Goal: Check status

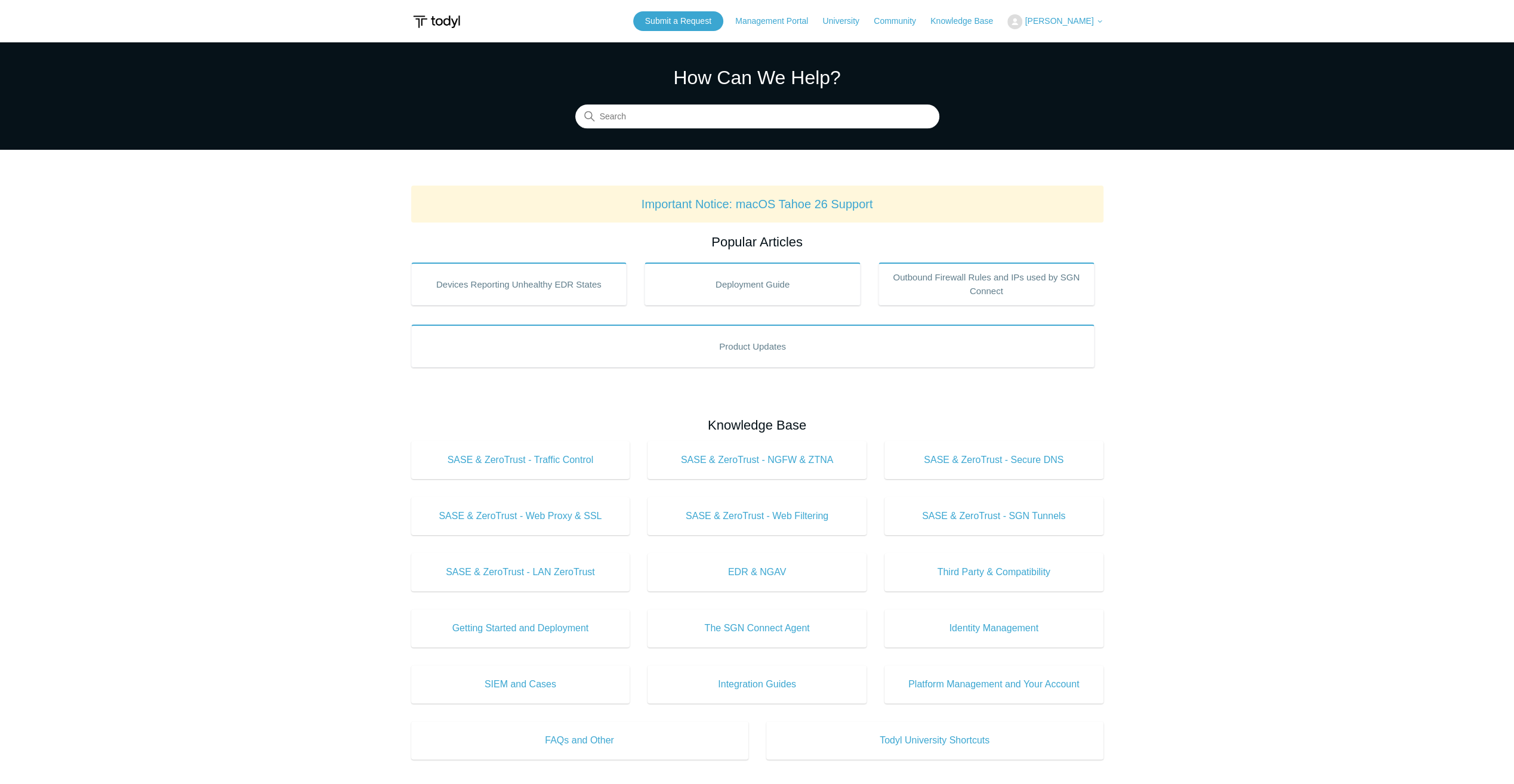
click at [1078, 21] on span "[PERSON_NAME]" at bounding box center [1059, 21] width 69 height 9
click at [1082, 42] on link "My Support Requests" at bounding box center [1066, 46] width 117 height 21
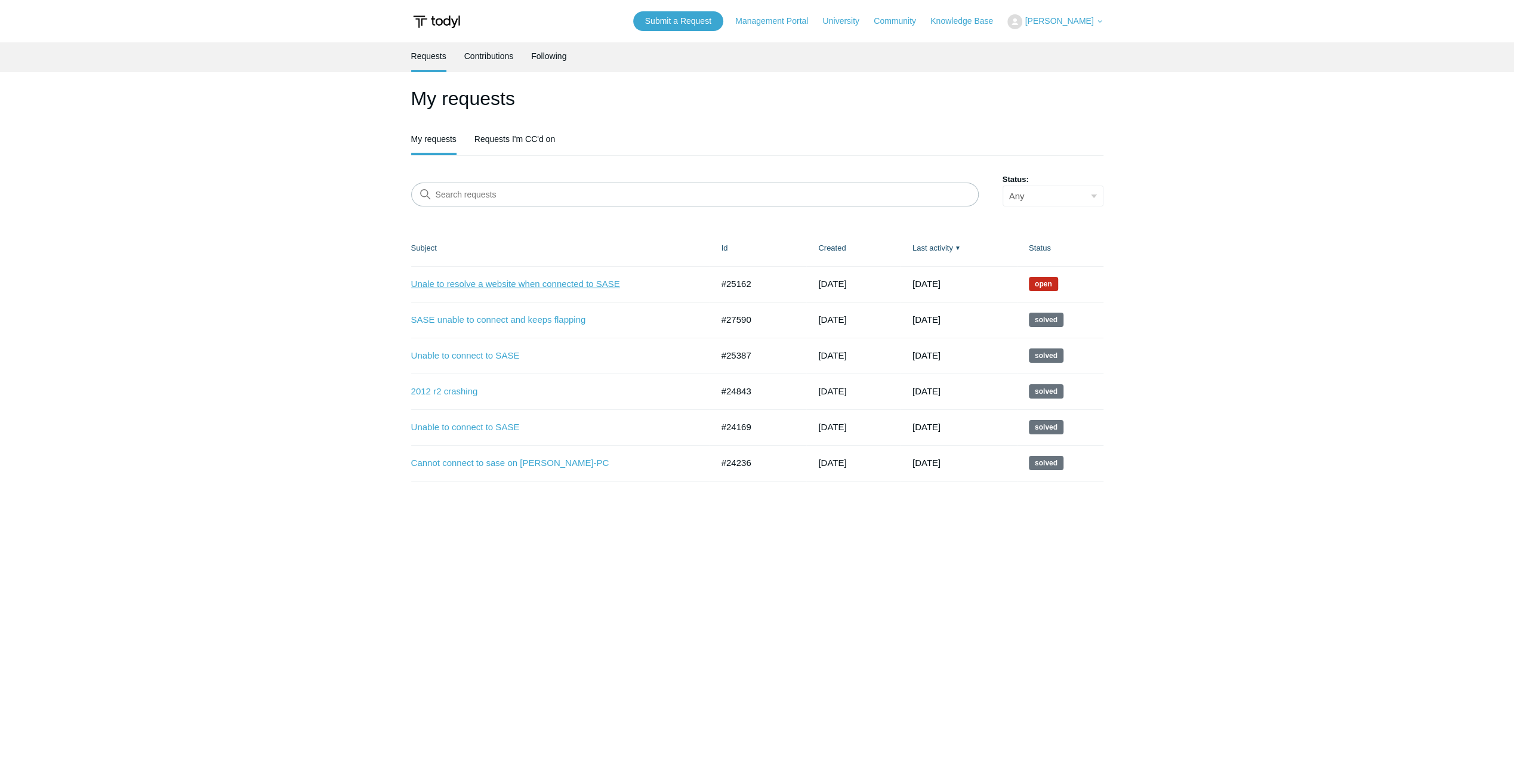
click at [543, 288] on link "Unale to resolve a website when connected to SASE" at bounding box center [552, 284] width 284 height 14
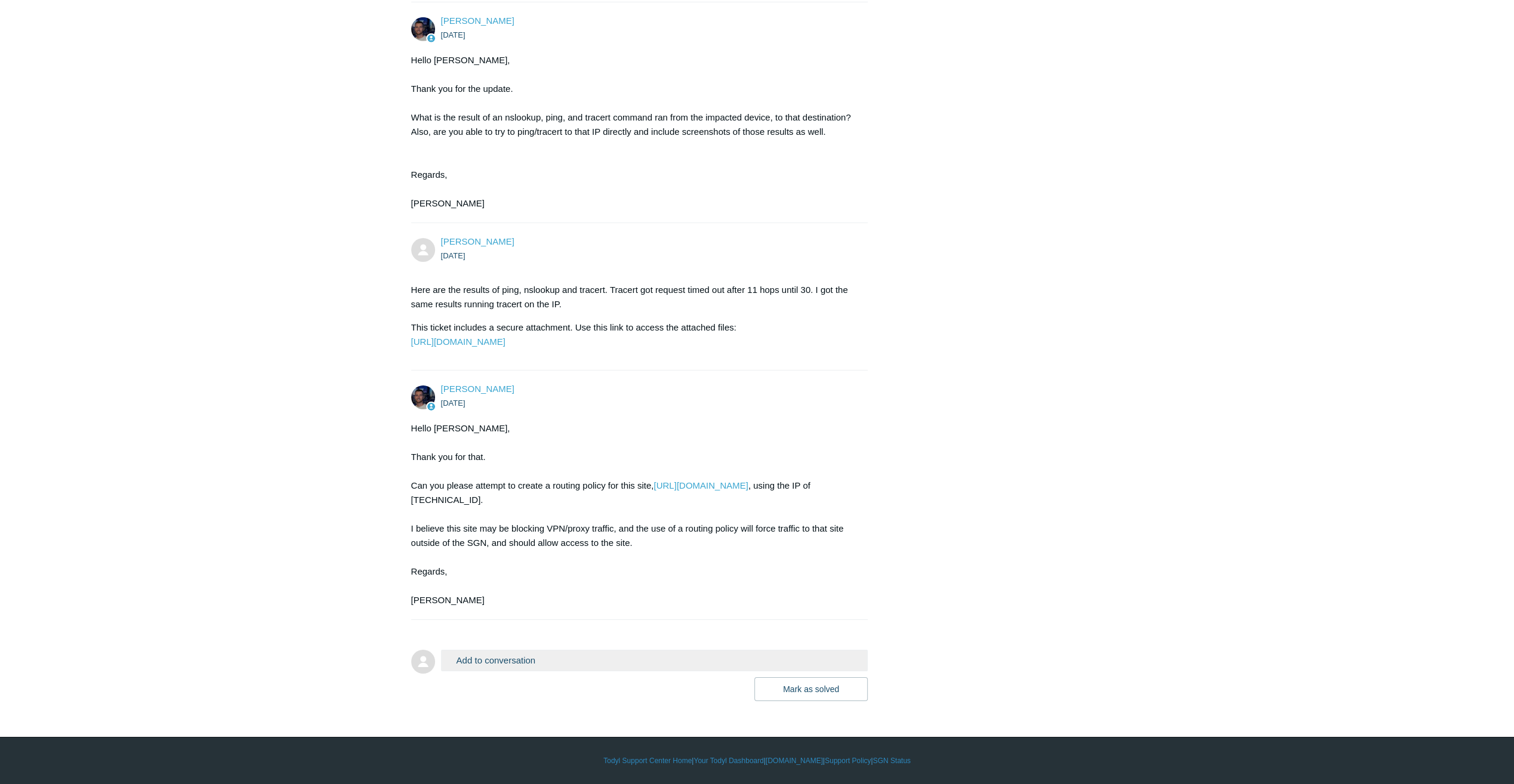
scroll to position [3903, 0]
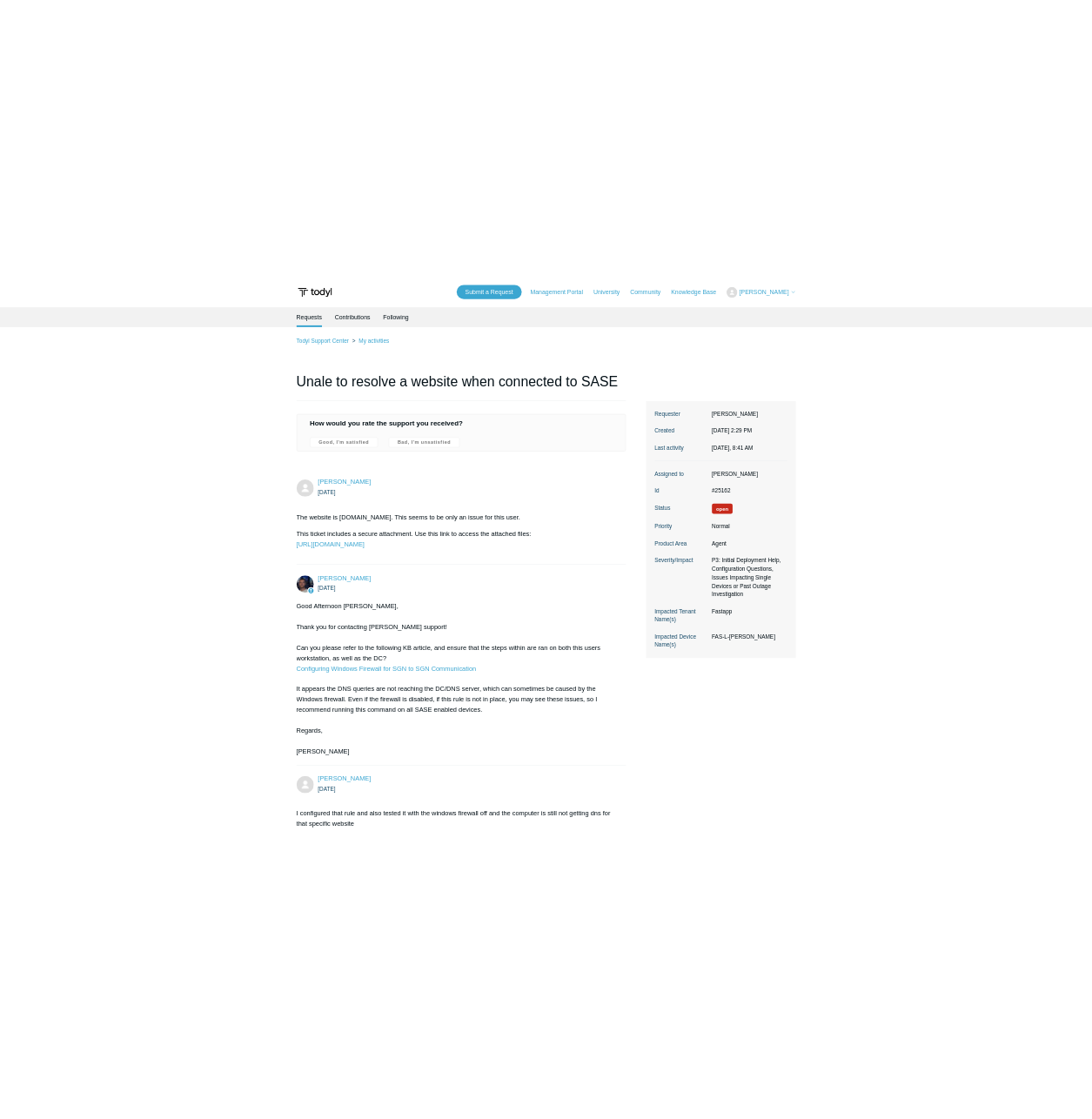
scroll to position [5692, 0]
